Goal: Find specific page/section: Find specific page/section

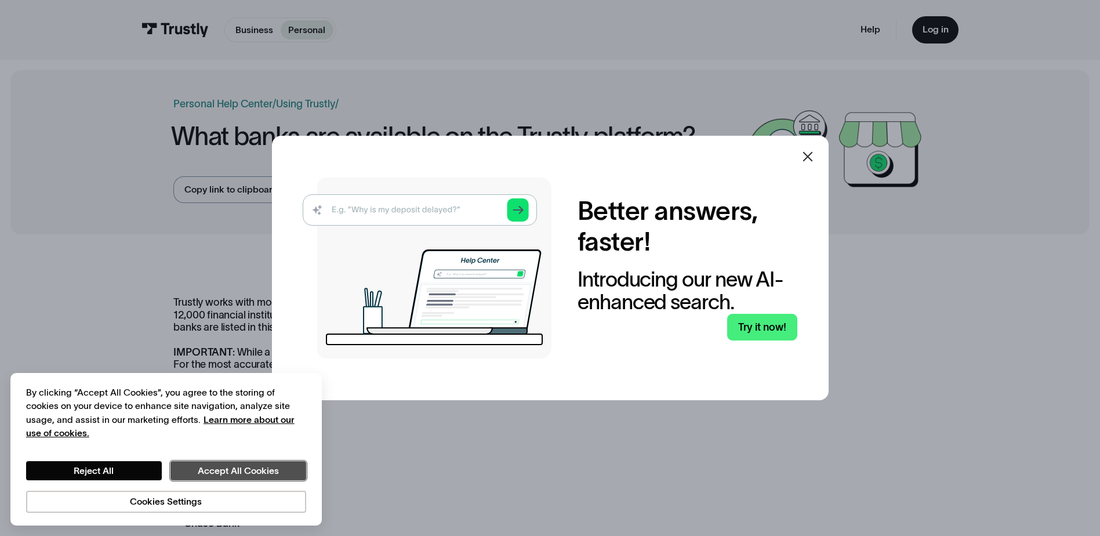
click at [196, 469] on button "Accept All Cookies" at bounding box center [238, 471] width 136 height 20
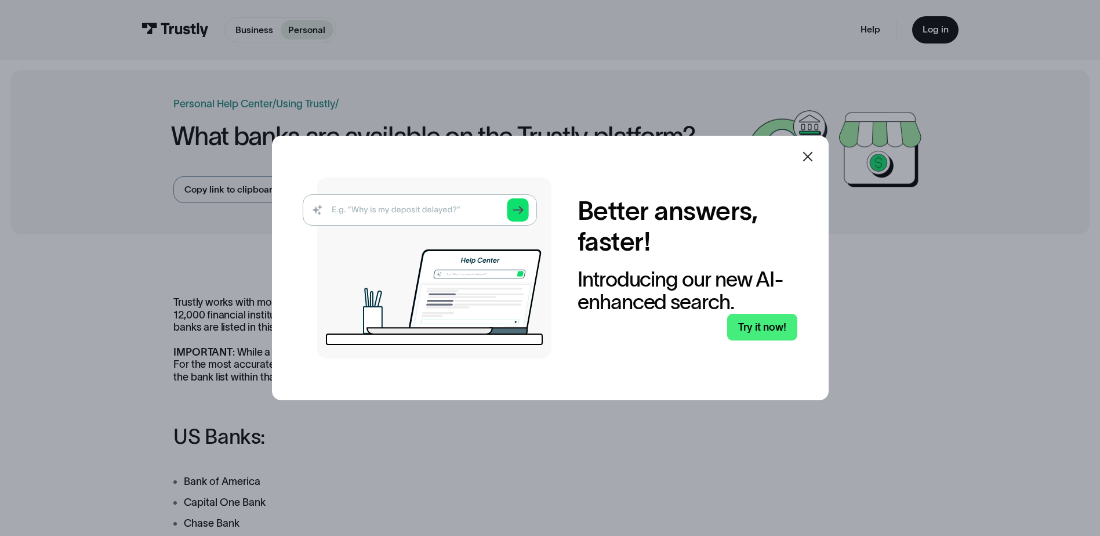
click at [806, 152] on icon at bounding box center [807, 157] width 14 height 14
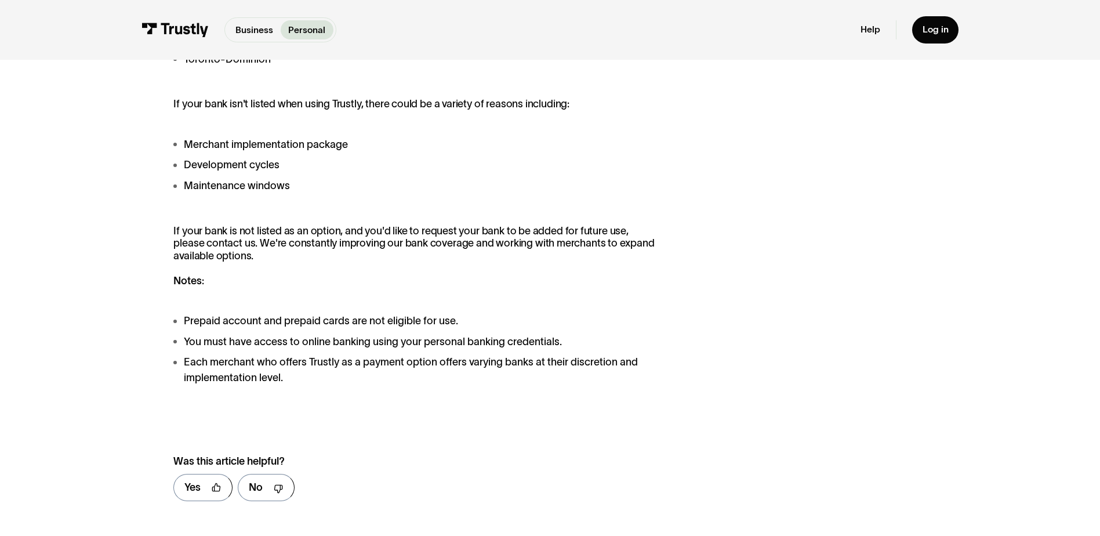
scroll to position [869, 0]
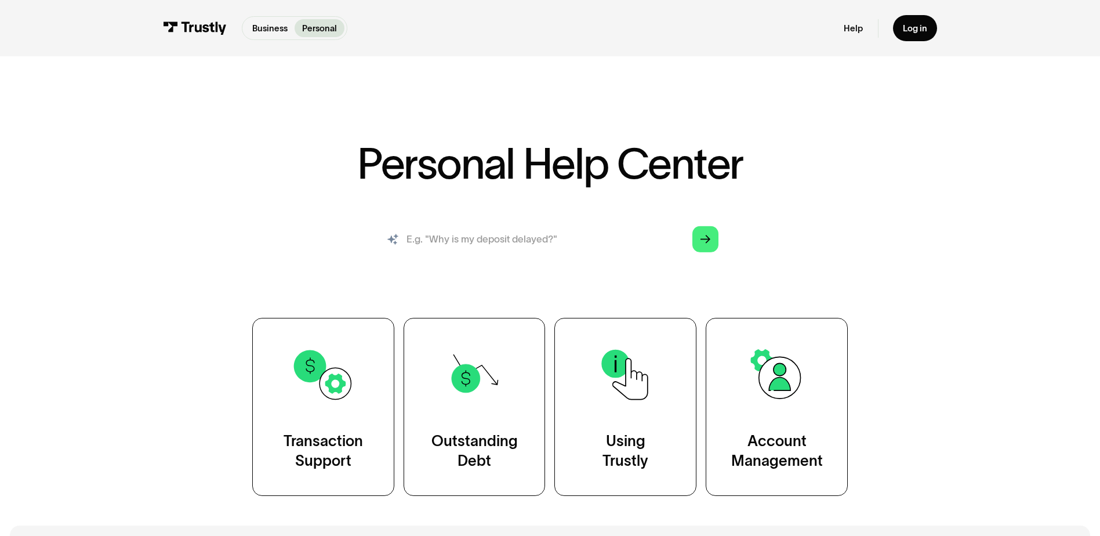
click at [434, 236] on input "search" at bounding box center [550, 238] width 356 height 39
click at [467, 245] on input "search" at bounding box center [550, 238] width 356 height 39
